Goal: Information Seeking & Learning: Learn about a topic

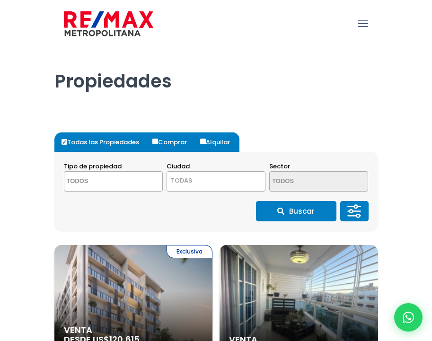
select select
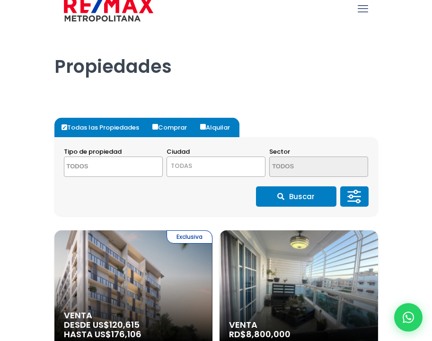
scroll to position [15, 0]
click at [308, 202] on button "Buscar" at bounding box center [296, 196] width 80 height 20
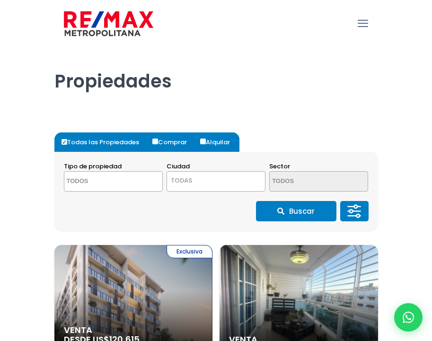
select select
click at [205, 141] on input "Alquilar" at bounding box center [203, 142] width 6 height 6
radio input "true"
click at [362, 23] on icon "mobile menu" at bounding box center [363, 23] width 10 height 15
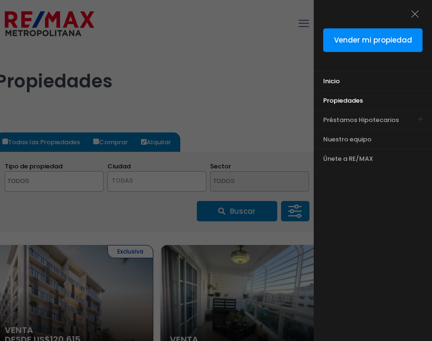
click at [356, 84] on link "Inicio" at bounding box center [361, 80] width 95 height 19
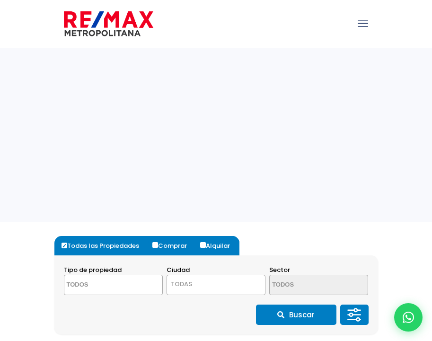
select select
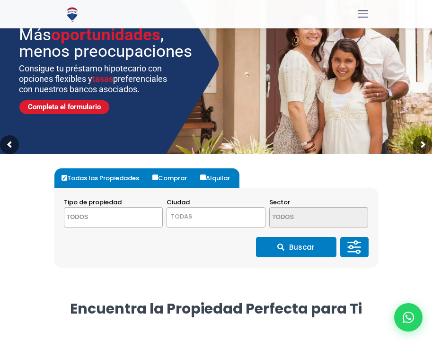
scroll to position [67, 0]
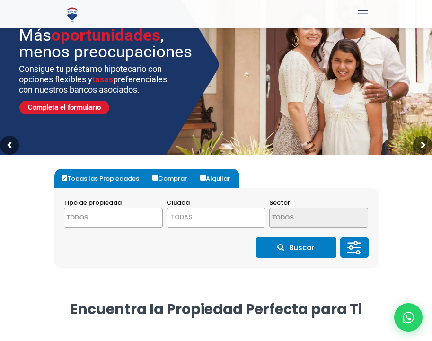
click at [352, 261] on section "Tipo de propiedad APARTAMENTO CASA LOCAL COMERCIAL NAVE INDUSTRIAL FINCA TERREN…" at bounding box center [216, 227] width 324 height 79
click at [357, 250] on icon at bounding box center [354, 248] width 19 height 28
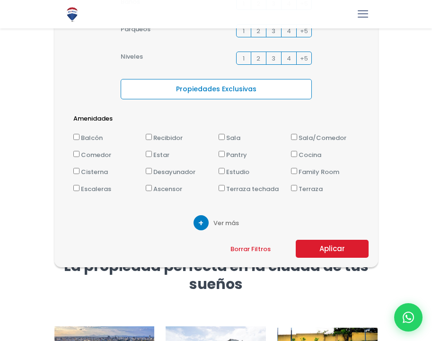
scroll to position [341, 0]
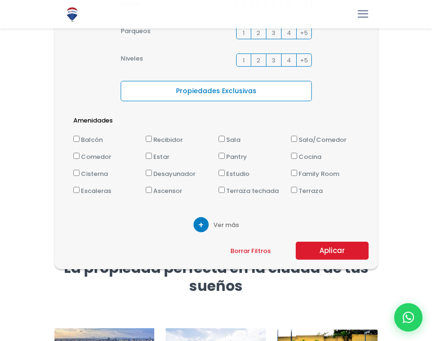
click at [217, 222] on span "Ver más" at bounding box center [226, 225] width 26 height 10
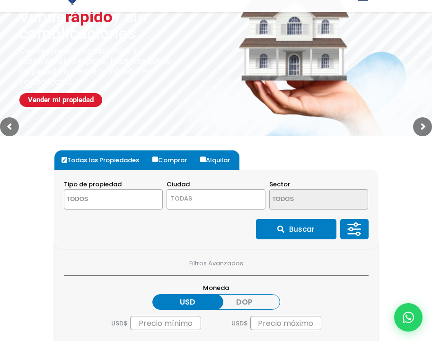
scroll to position [86, 0]
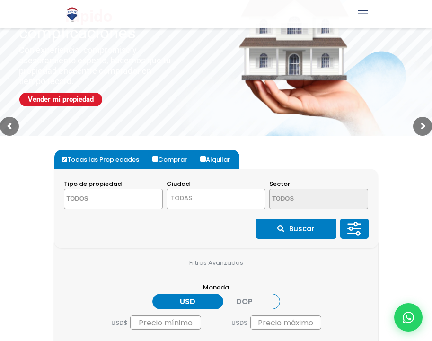
click at [211, 161] on label "Alquilar" at bounding box center [219, 159] width 42 height 19
click at [206, 161] on input "Alquilar" at bounding box center [203, 159] width 6 height 6
radio input "true"
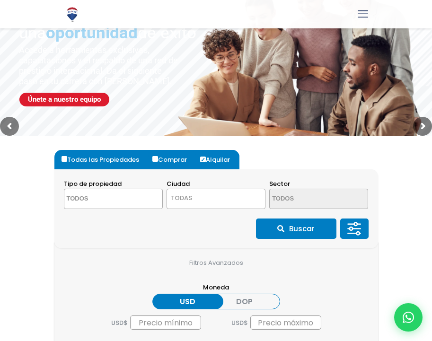
click at [147, 209] on span at bounding box center [113, 199] width 99 height 20
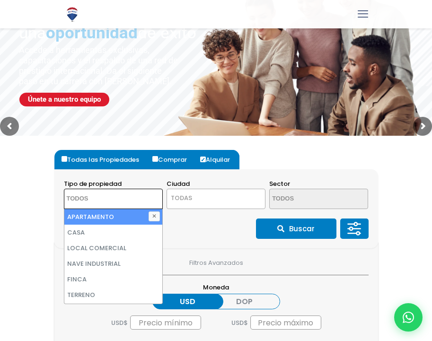
click at [140, 215] on li "APARTAMENTO" at bounding box center [113, 217] width 98 height 16
select select "apartment"
click at [190, 201] on span "TODAS" at bounding box center [181, 197] width 21 height 9
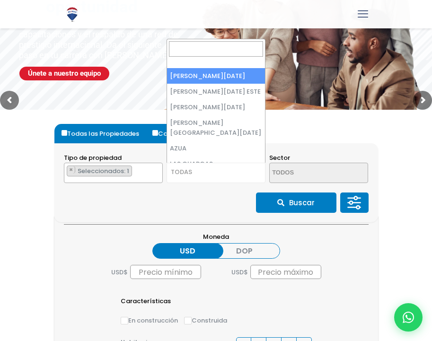
scroll to position [112, 0]
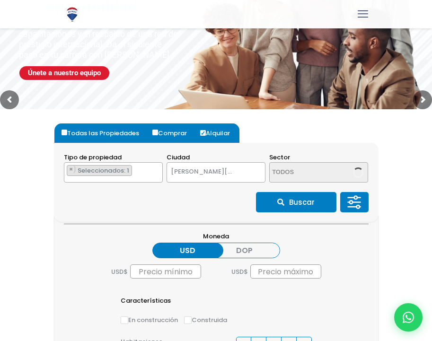
select select "1"
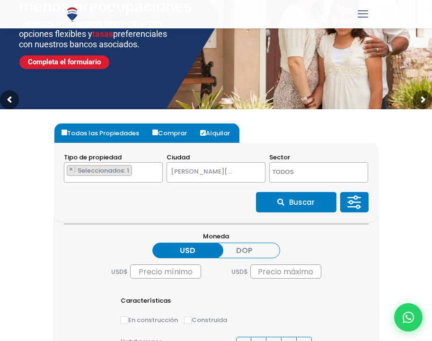
click at [299, 170] on textarea "Search" at bounding box center [310, 173] width 80 height 20
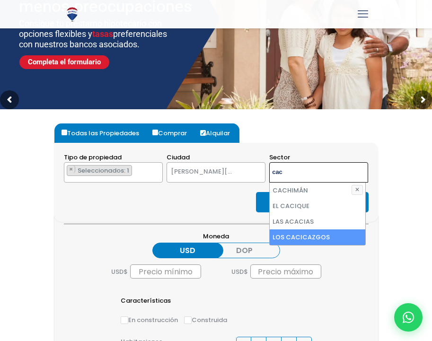
type textarea "cac"
click at [299, 235] on li "LOS CACICAZGOS" at bounding box center [318, 237] width 96 height 16
select select "61"
click at [307, 248] on div "Moneda USD DOP USD $ USD $" at bounding box center [216, 256] width 305 height 50
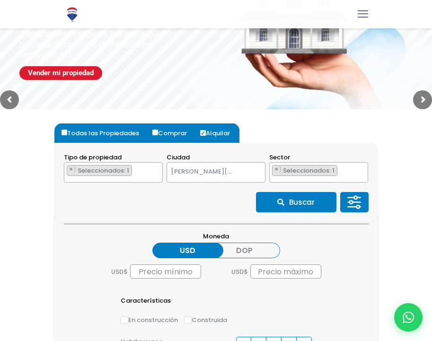
click at [298, 202] on button "Buscar" at bounding box center [296, 202] width 80 height 20
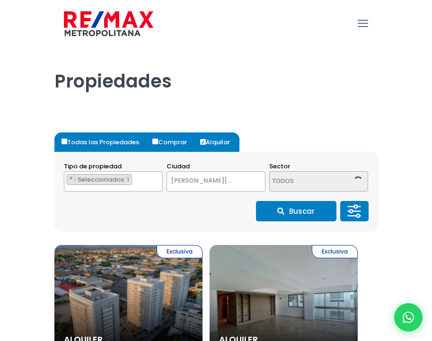
select select "1"
select select "61"
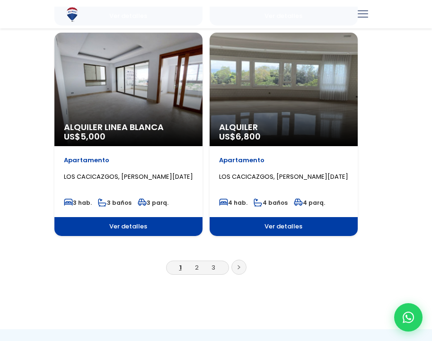
scroll to position [1707, 0]
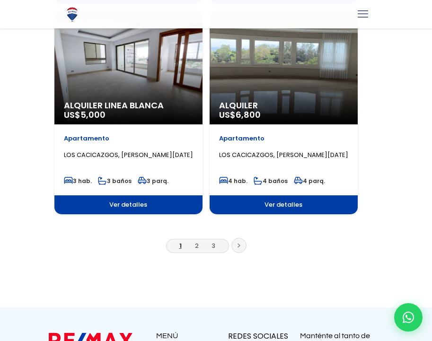
click at [246, 240] on link at bounding box center [238, 245] width 15 height 15
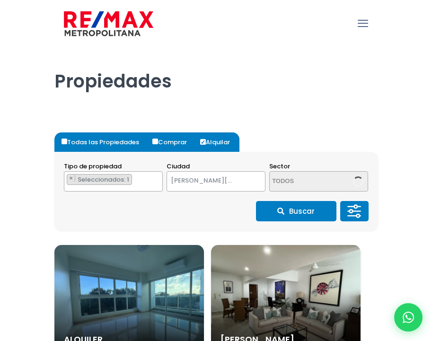
select select "1"
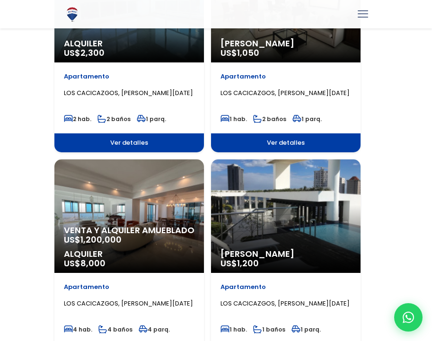
scroll to position [1509, 0]
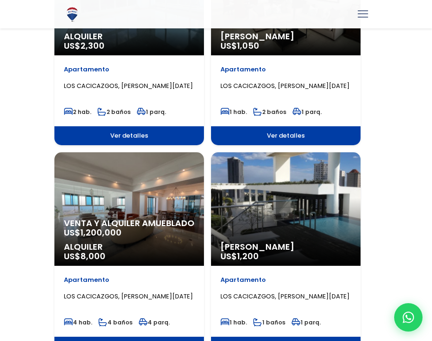
select select "61"
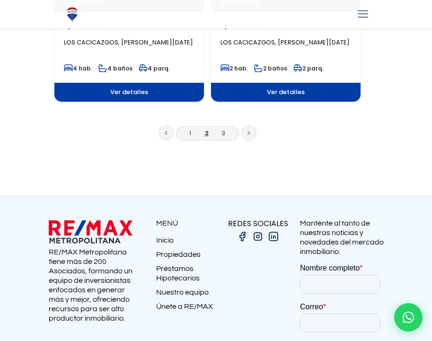
scroll to position [1821, 0]
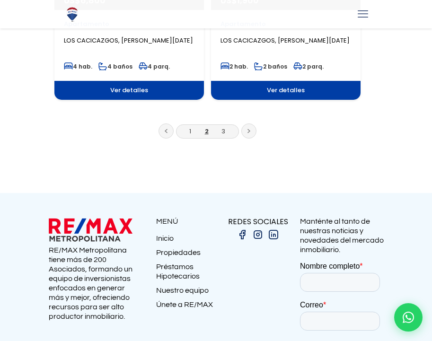
click at [256, 133] on link at bounding box center [248, 130] width 15 height 15
click at [250, 132] on icon at bounding box center [248, 131] width 3 height 5
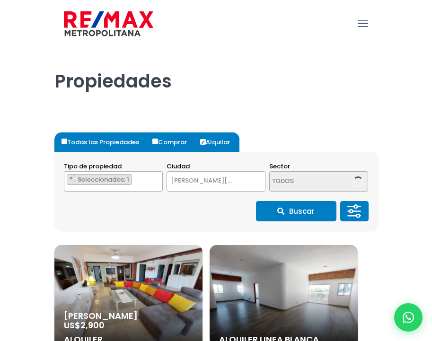
select select "1"
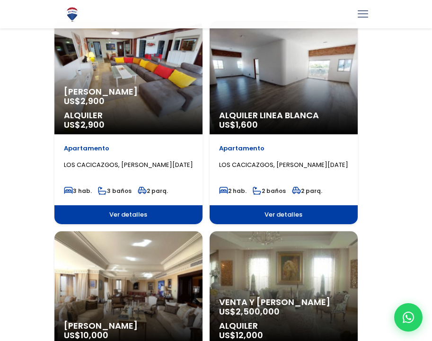
scroll to position [1509, 0]
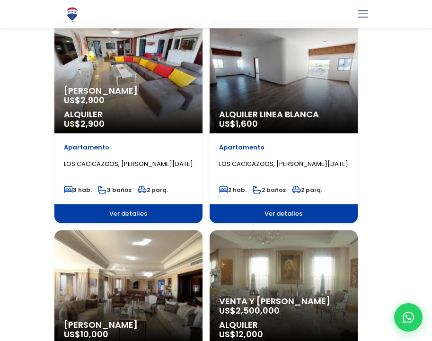
select select "61"
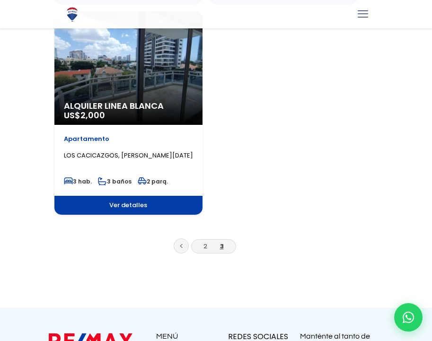
scroll to position [664, 0]
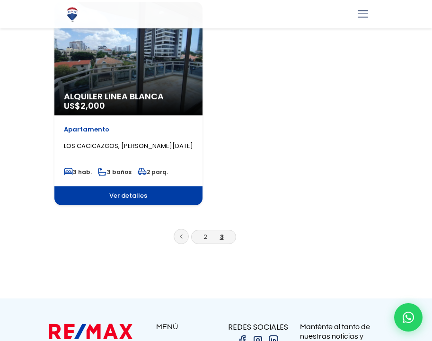
click at [189, 239] on link at bounding box center [181, 236] width 15 height 15
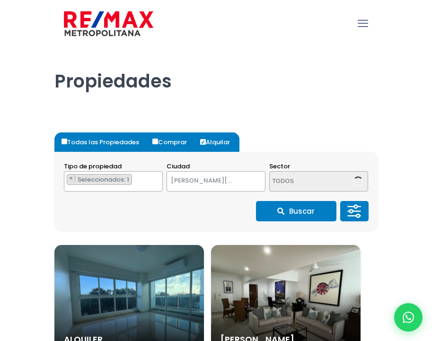
select select "1"
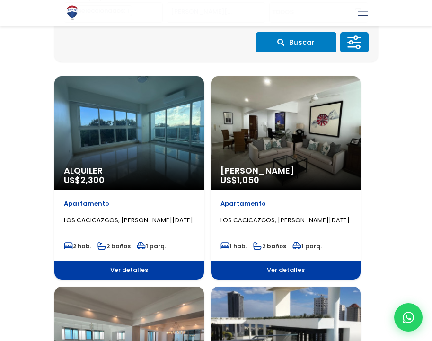
scroll to position [1509, 0]
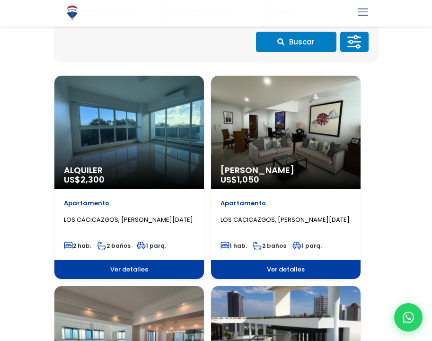
select select "61"
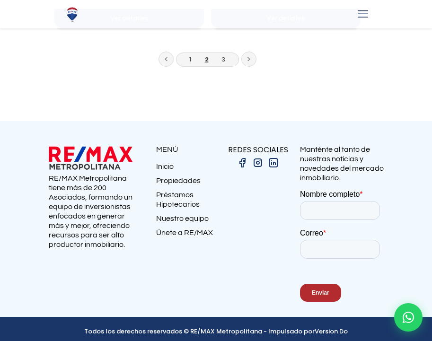
scroll to position [1893, 0]
